Goal: Navigation & Orientation: Find specific page/section

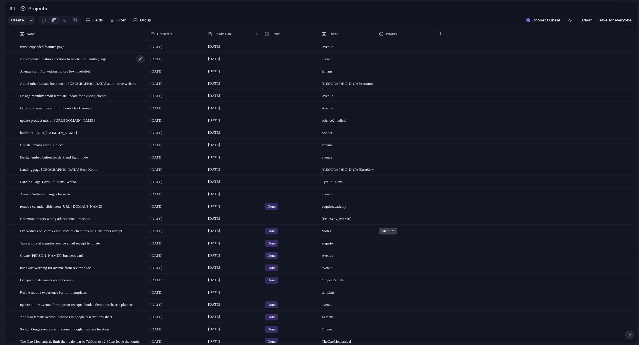
click at [75, 65] on div "add expanded features sections to mechanics landing page" at bounding box center [83, 59] width 126 height 12
click at [70, 197] on span "Avenue Website changes for nafis" at bounding box center [45, 194] width 50 height 7
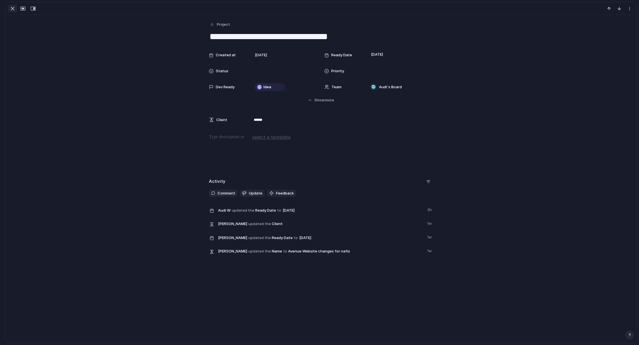
click at [9, 9] on div "button" at bounding box center [12, 8] width 7 height 7
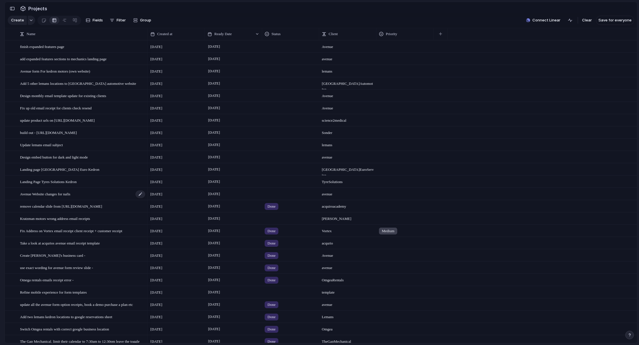
click at [70, 197] on span "Avenue Website changes for nafis" at bounding box center [45, 194] width 50 height 7
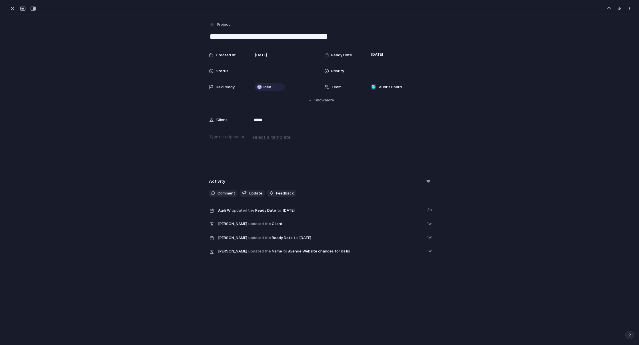
click at [241, 148] on div at bounding box center [321, 152] width 618 height 37
click at [118, 44] on div "**********" at bounding box center [320, 138] width 631 height 246
click at [12, 8] on div "button" at bounding box center [12, 8] width 7 height 7
